Goal: Navigation & Orientation: Understand site structure

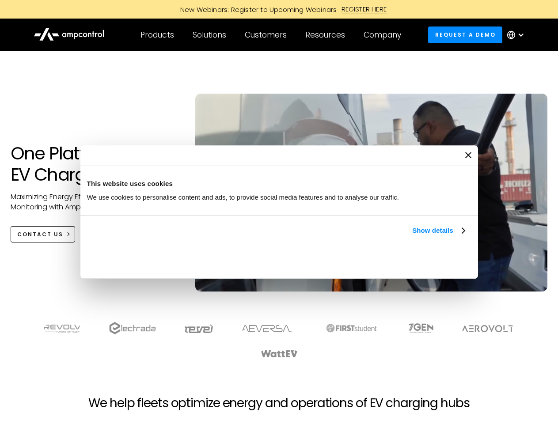
click at [412, 236] on link "Show details" at bounding box center [438, 230] width 52 height 11
click at [0, 0] on div "Necessary cookies help make a website usable by enabling basic functions like p…" at bounding box center [0, 0] width 0 height 0
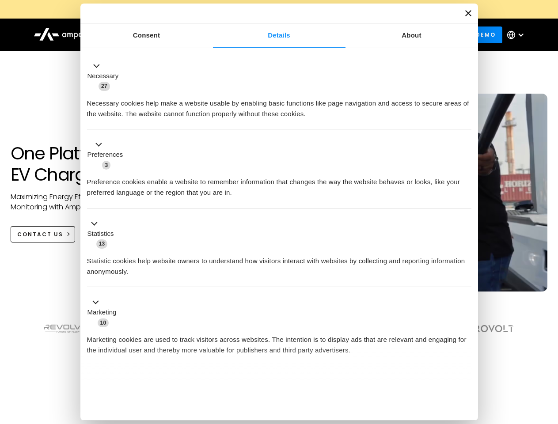
click at [471, 119] on div "Necessary cookies help make a website usable by enabling basic functions like p…" at bounding box center [279, 105] width 384 height 28
click at [272, 35] on div "Customers" at bounding box center [266, 35] width 42 height 10
click at [157, 35] on div "Products" at bounding box center [157, 35] width 34 height 10
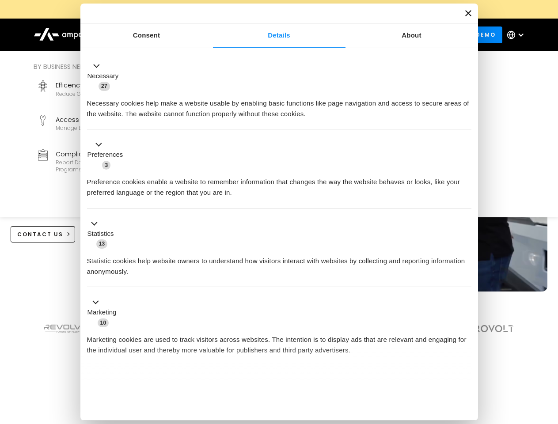
click at [210, 35] on div "Solutions" at bounding box center [210, 35] width 34 height 10
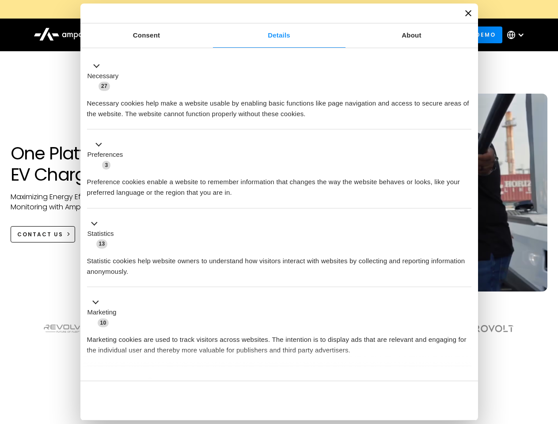
click at [267, 35] on div "Customers" at bounding box center [266, 35] width 42 height 10
click at [327, 35] on div "Resources" at bounding box center [325, 35] width 40 height 10
click at [385, 35] on div "Company" at bounding box center [382, 35] width 38 height 10
click at [518, 35] on div at bounding box center [520, 34] width 7 height 7
